Goal: Task Accomplishment & Management: Use online tool/utility

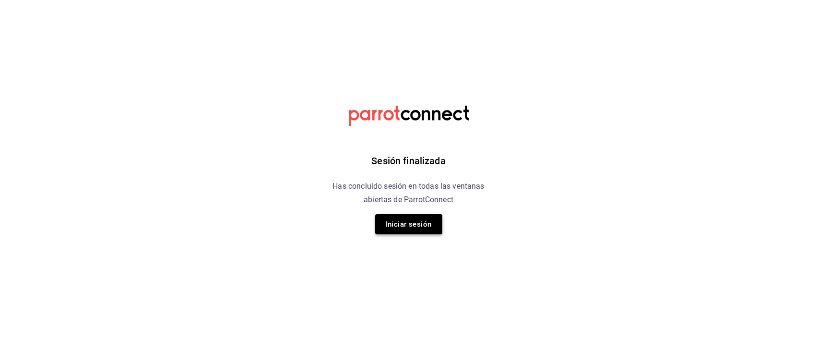
click at [409, 229] on button "Iniciar sesión" at bounding box center [408, 224] width 67 height 20
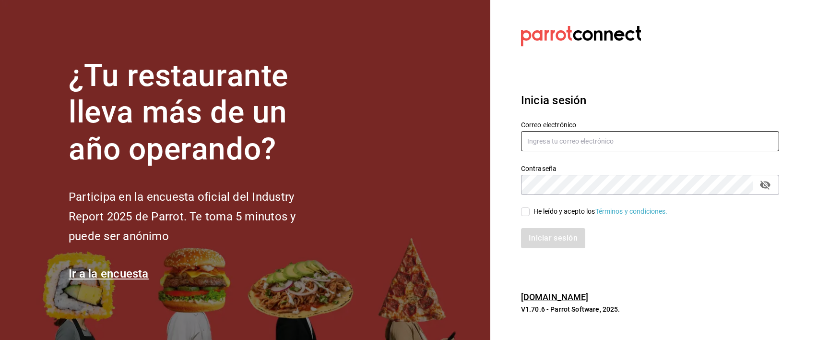
type input "angel.suastegui.alfa@gmail.com"
click at [525, 213] on input "He leído y acepto los Términos y condiciones." at bounding box center [525, 211] width 9 height 9
checkbox input "true"
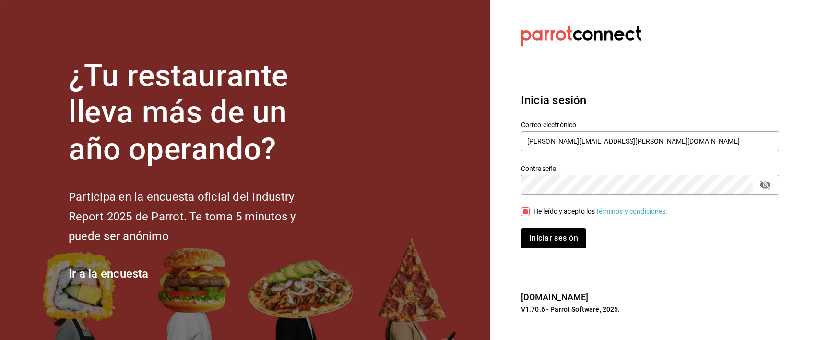
click at [550, 241] on button "Iniciar sesión" at bounding box center [553, 238] width 65 height 20
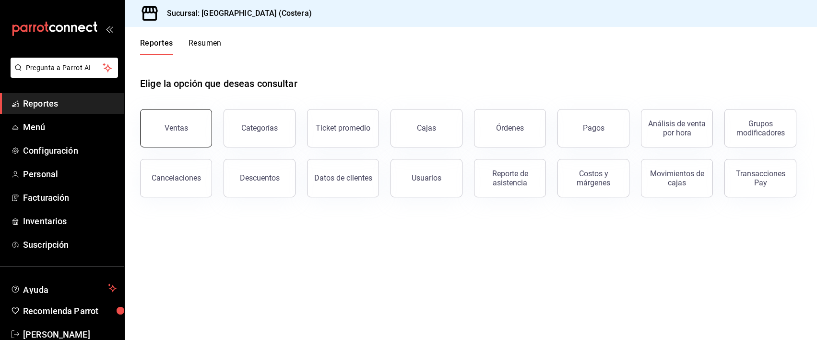
click at [167, 117] on button "Ventas" at bounding box center [176, 128] width 72 height 38
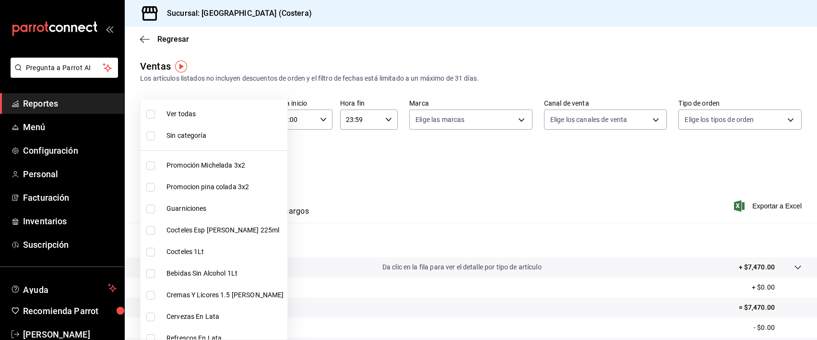
click at [197, 159] on body "Pregunta a Parrot AI Reportes Menú Configuración Personal Facturación Inventari…" at bounding box center [408, 170] width 817 height 340
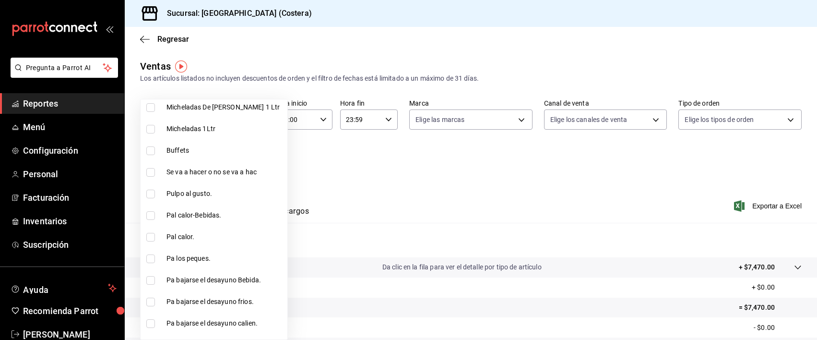
click at [151, 149] on input "checkbox" at bounding box center [150, 150] width 9 height 9
checkbox input "true"
type input "a6ccece2-b5e1-4d3d-ae72-43ec26be992e"
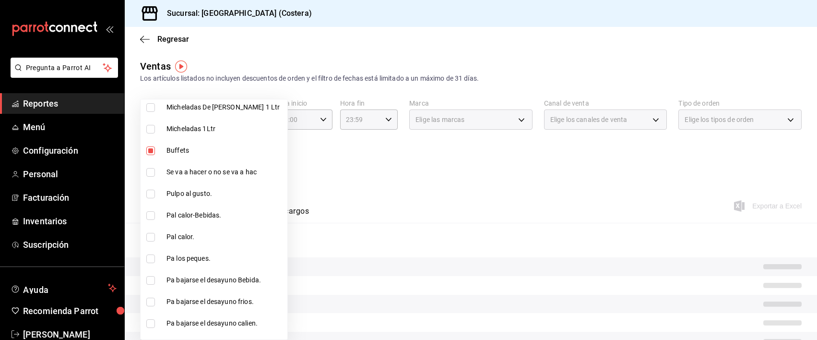
click at [374, 143] on div at bounding box center [408, 170] width 817 height 340
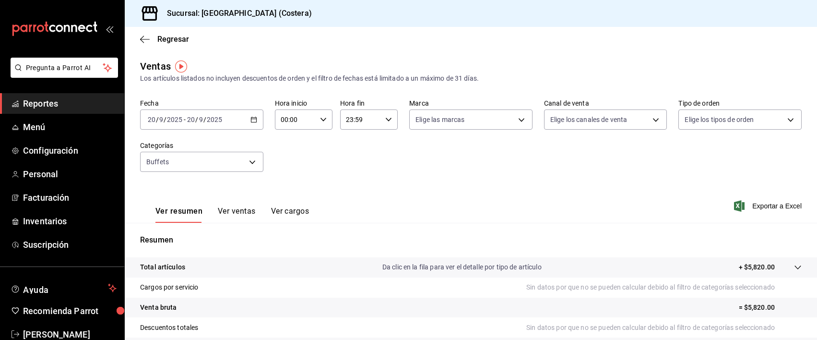
click at [235, 209] on button "Ver ventas" at bounding box center [237, 214] width 38 height 16
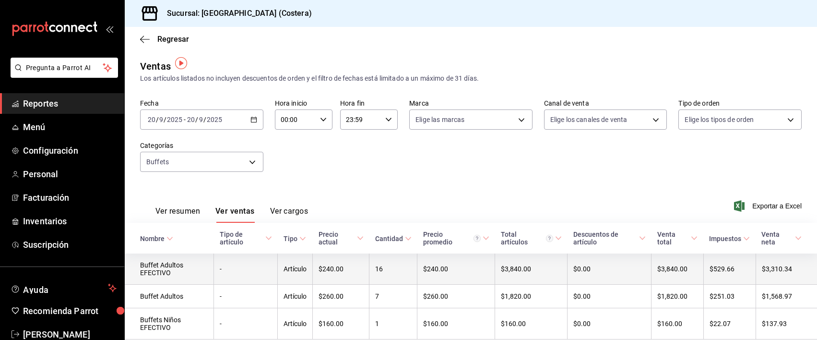
scroll to position [34, 0]
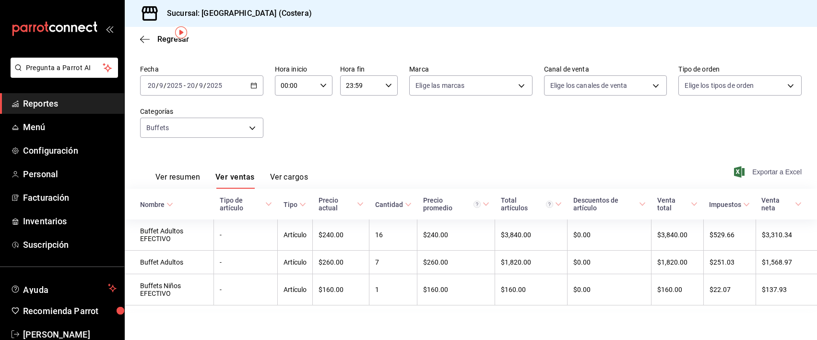
click at [764, 174] on span "Exportar a Excel" at bounding box center [769, 172] width 66 height 12
